Goal: Task Accomplishment & Management: Manage account settings

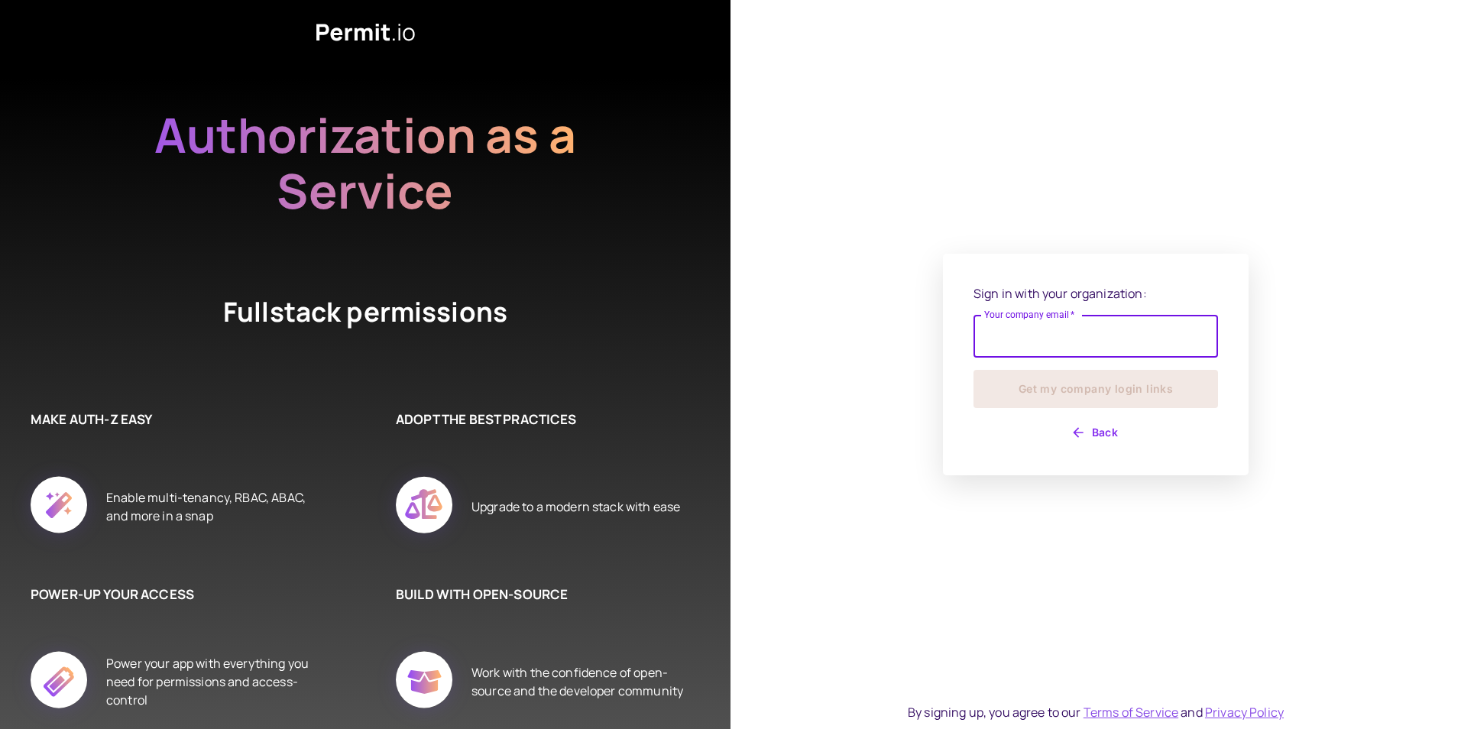
click at [1077, 342] on input "Your company email   *" at bounding box center [1095, 336] width 244 height 43
type input "**********"
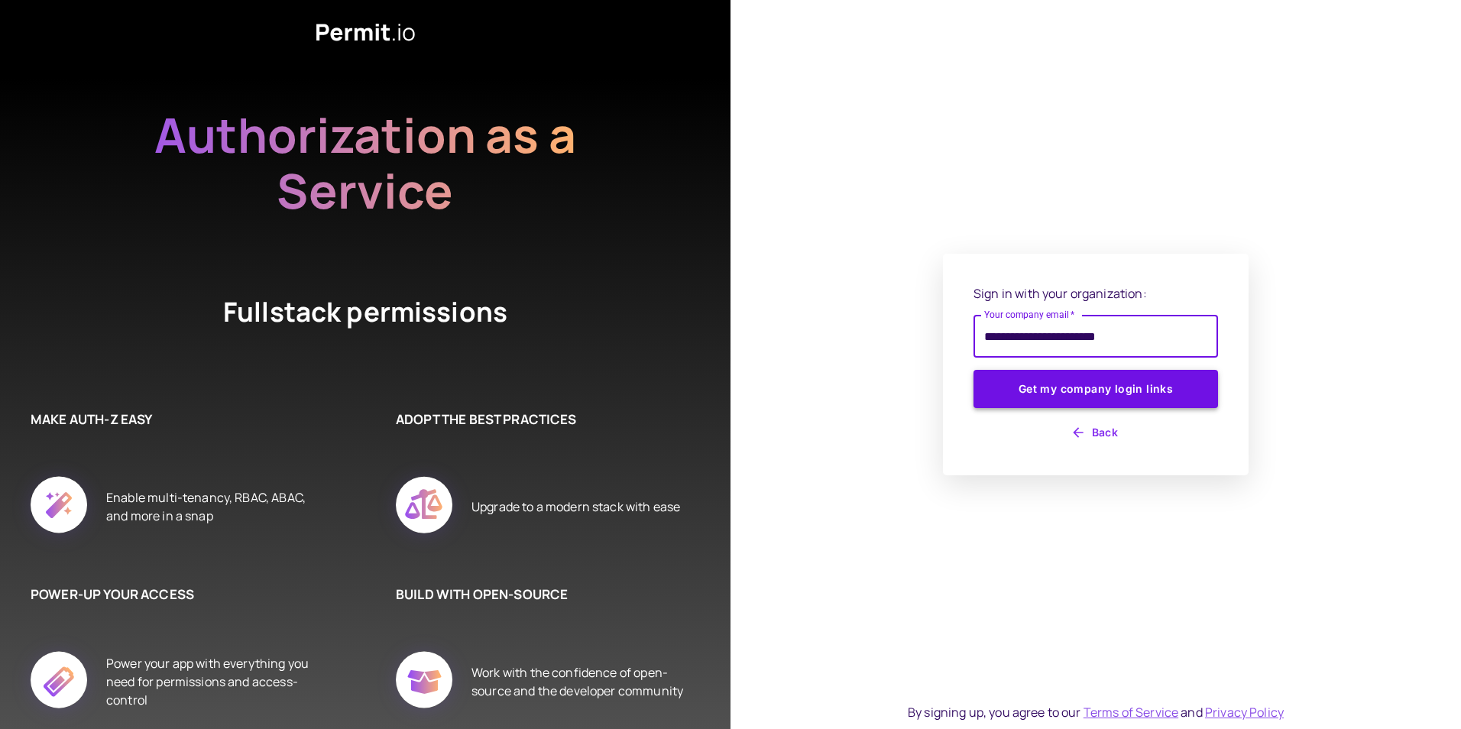
click at [1082, 393] on button "Get my company login links" at bounding box center [1095, 389] width 244 height 38
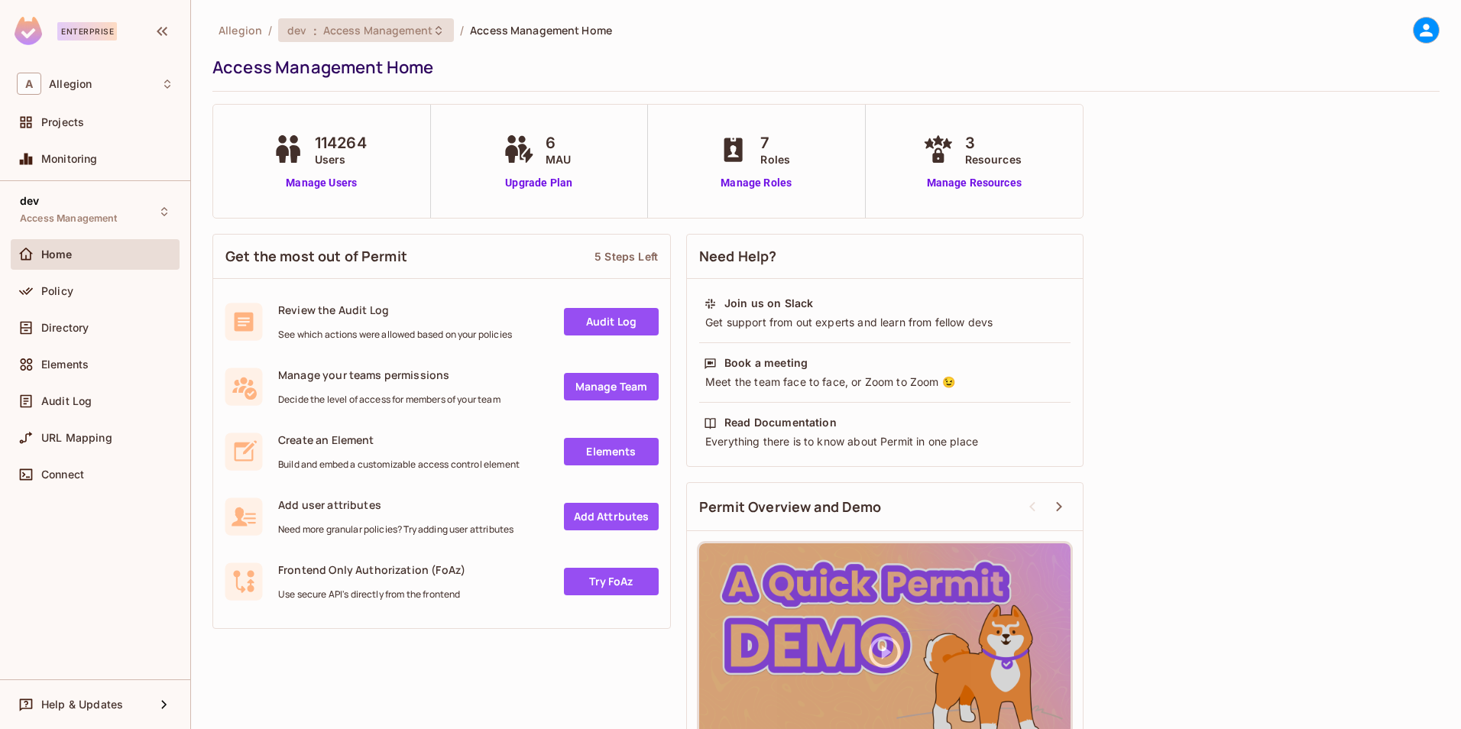
click at [432, 29] on icon at bounding box center [438, 30] width 12 height 12
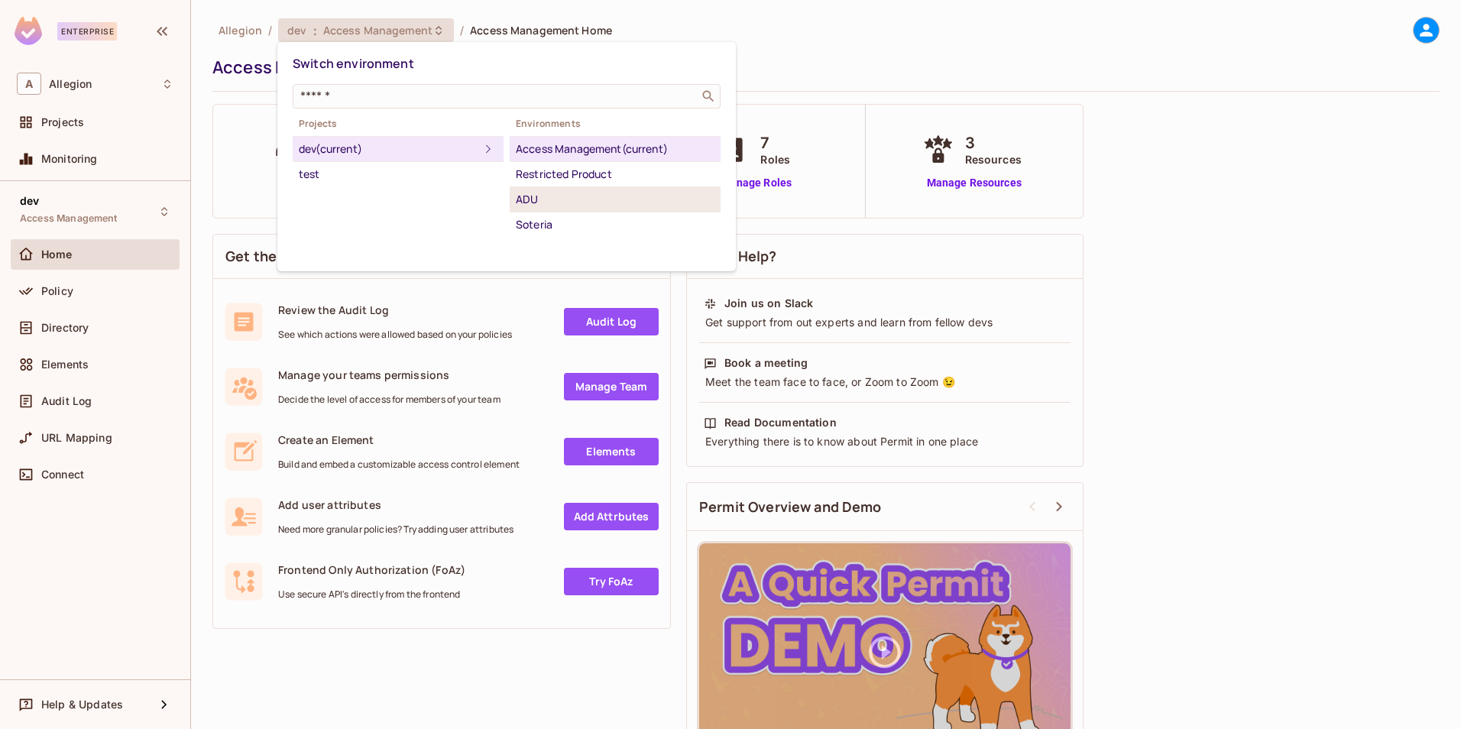
click at [545, 203] on div "ADU" at bounding box center [615, 199] width 199 height 18
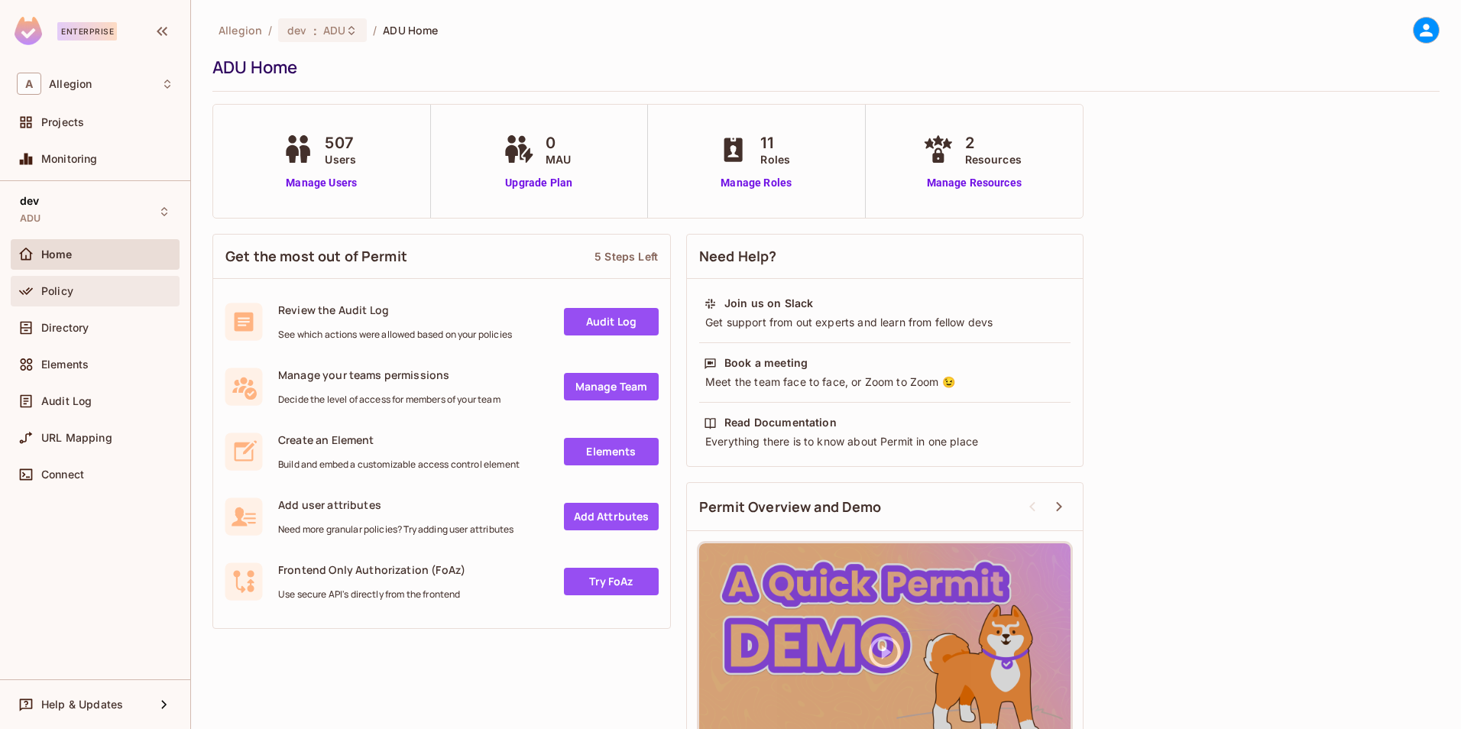
click at [129, 293] on div "Policy" at bounding box center [107, 291] width 132 height 12
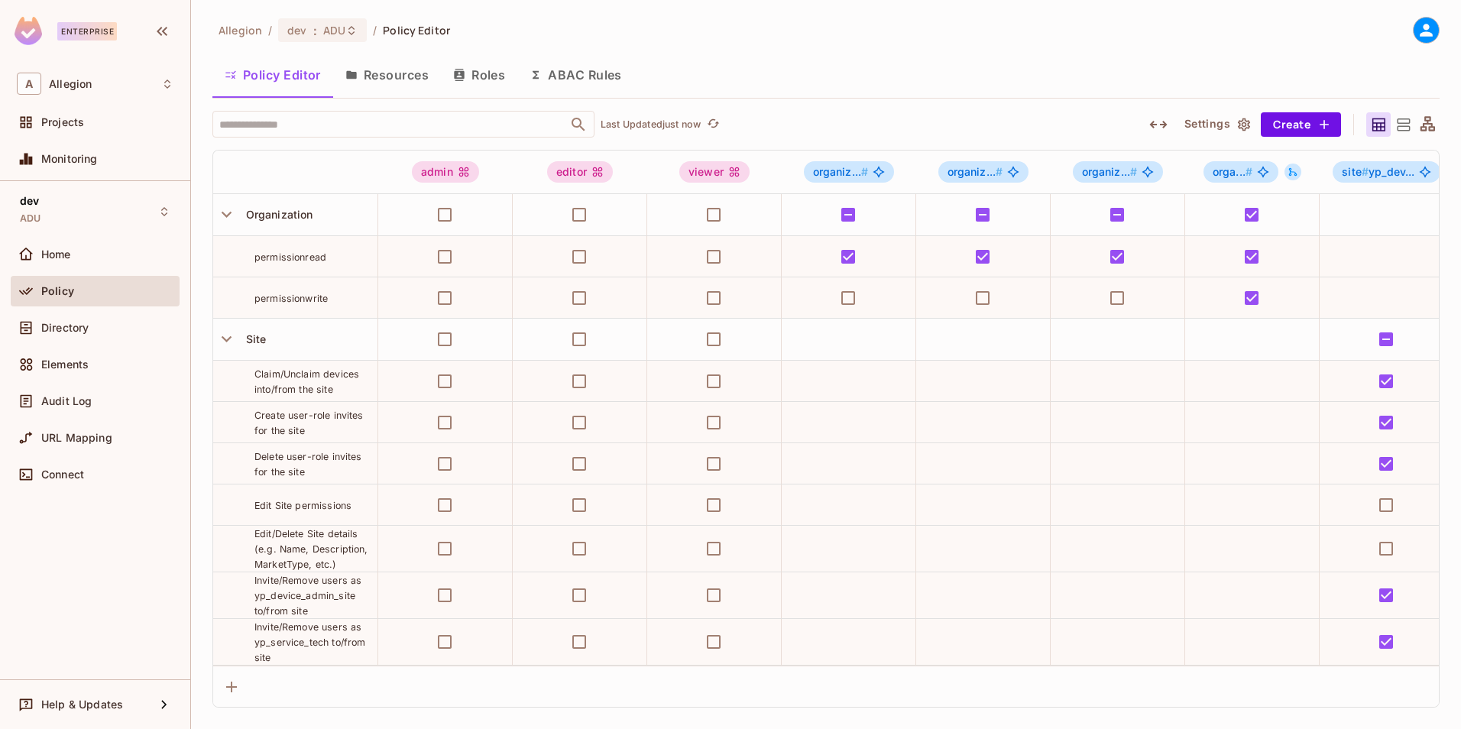
click at [485, 79] on button "Roles" at bounding box center [479, 75] width 76 height 38
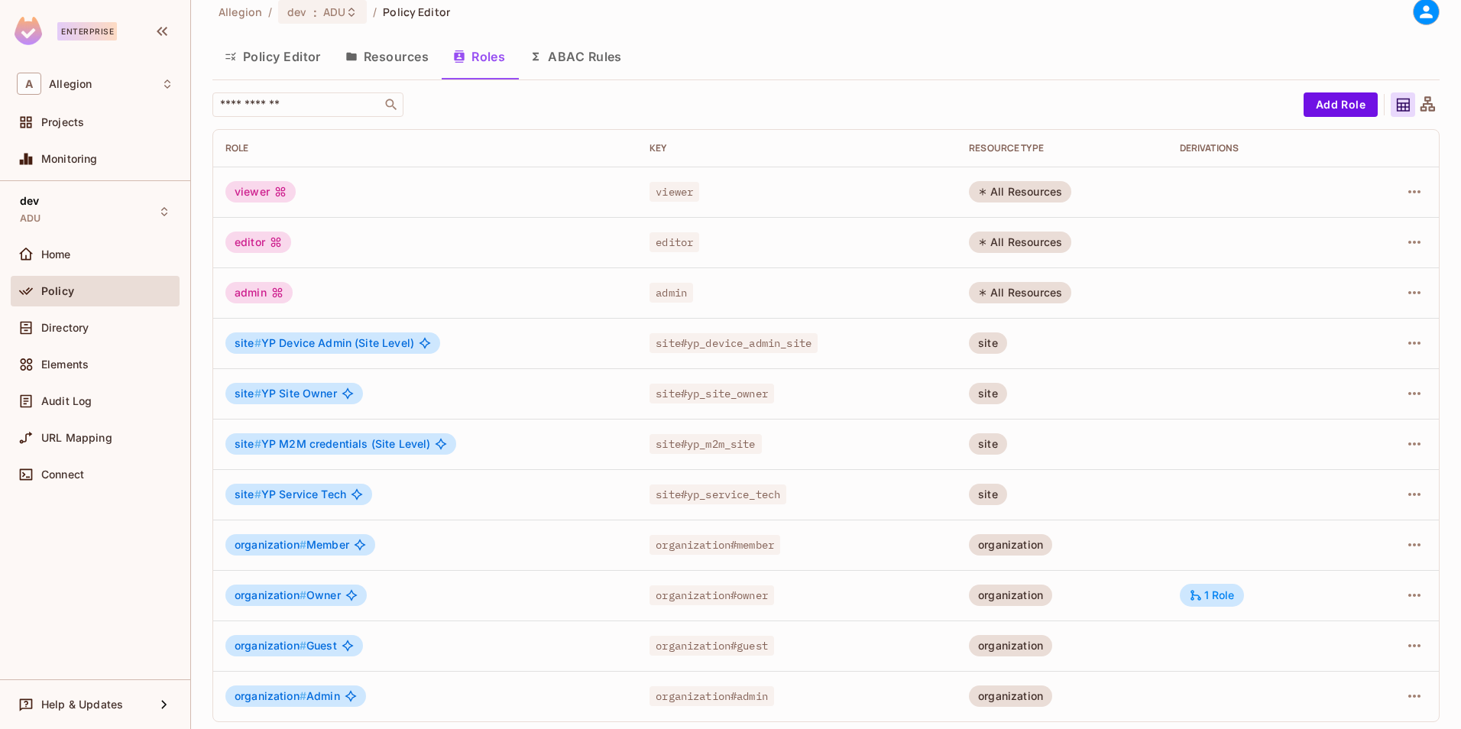
scroll to position [24, 0]
